Goal: Information Seeking & Learning: Learn about a topic

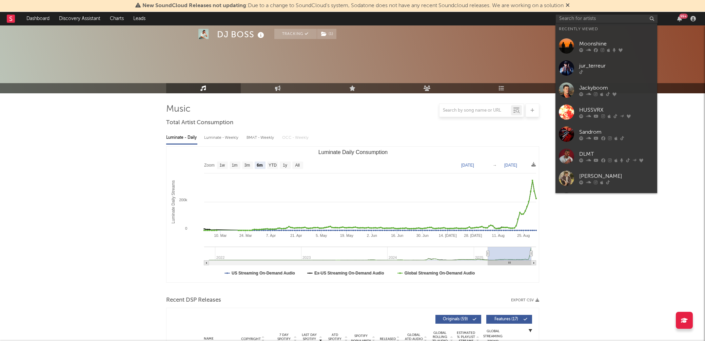
select select "6m"
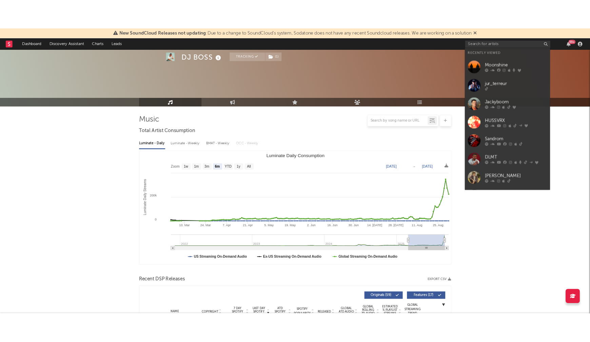
scroll to position [469, 0]
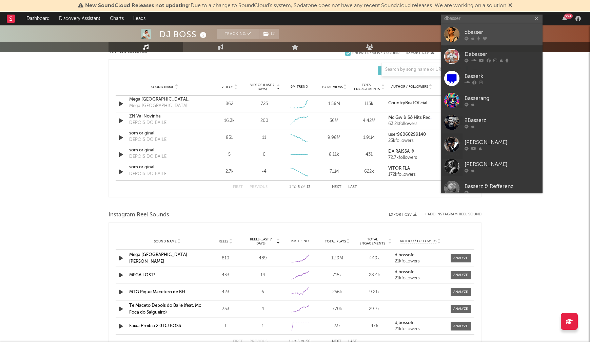
type input "dbasser"
click at [480, 33] on div "dbasser" at bounding box center [501, 32] width 75 height 8
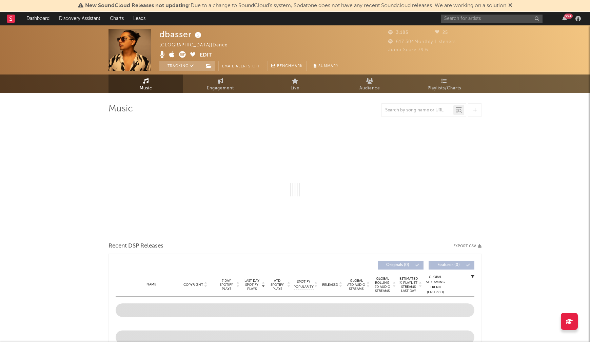
select select "1w"
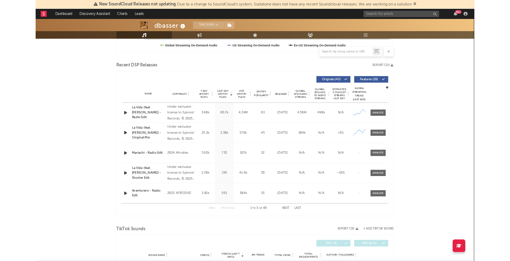
scroll to position [219, 0]
